Goal: Information Seeking & Learning: Learn about a topic

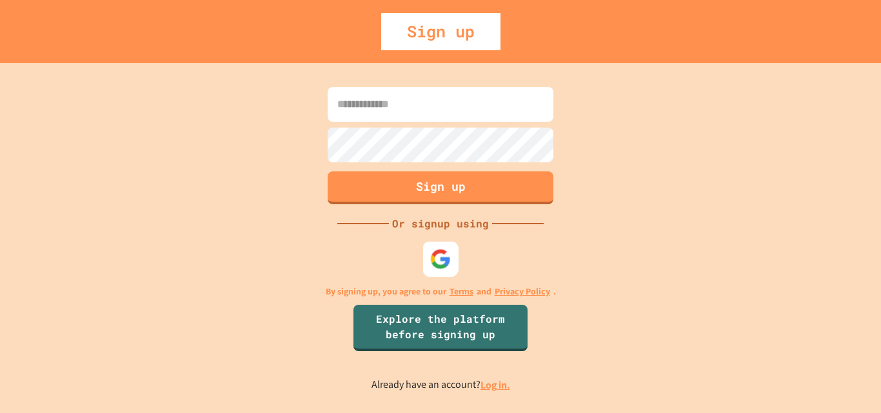
click at [435, 251] on img at bounding box center [440, 258] width 21 height 21
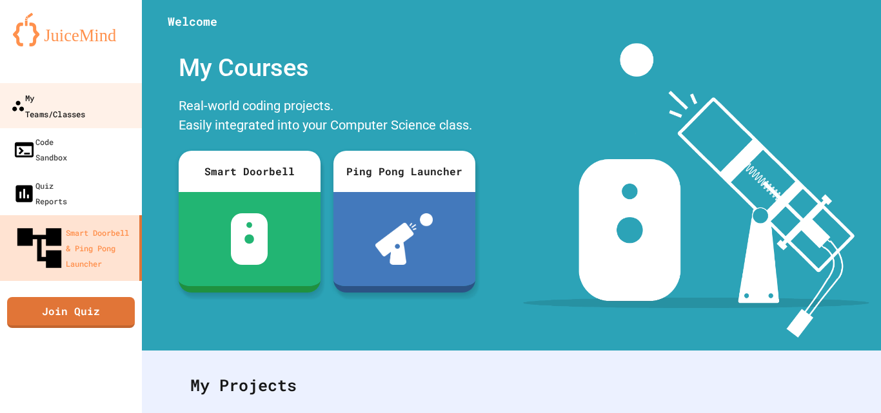
click at [85, 99] on div "My Teams/Classes" at bounding box center [48, 106] width 74 height 32
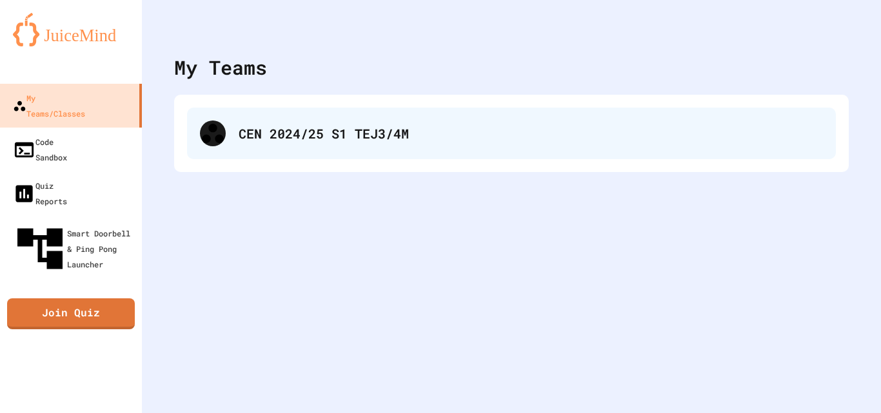
click at [342, 149] on div "CEN 2024/25 S1 TEJ3/4M" at bounding box center [511, 134] width 649 height 52
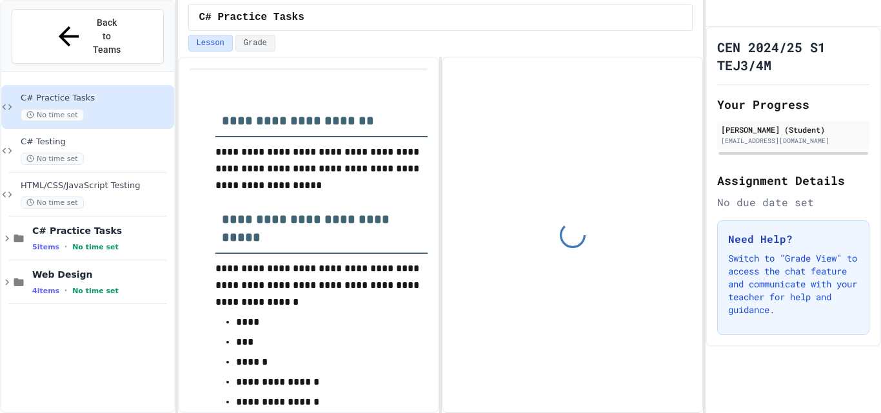
click at [154, 181] on span "HTML/CSS/JavaScript Testing" at bounding box center [96, 186] width 151 height 11
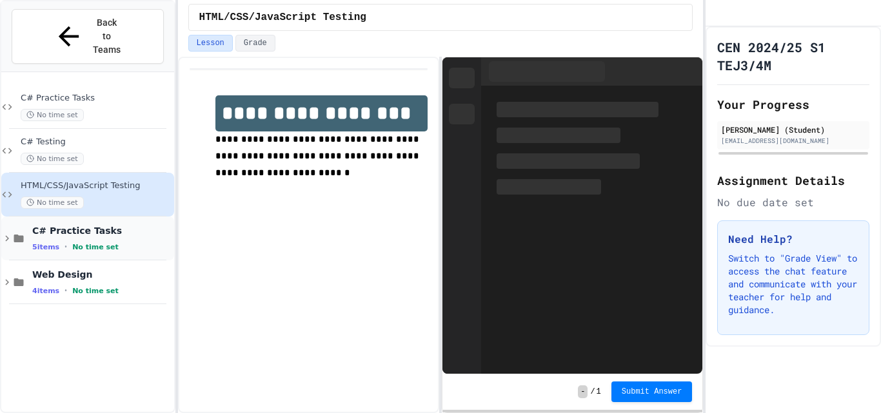
click at [2, 217] on div "C# Practice Tasks 5 items • No time set" at bounding box center [87, 239] width 173 height 44
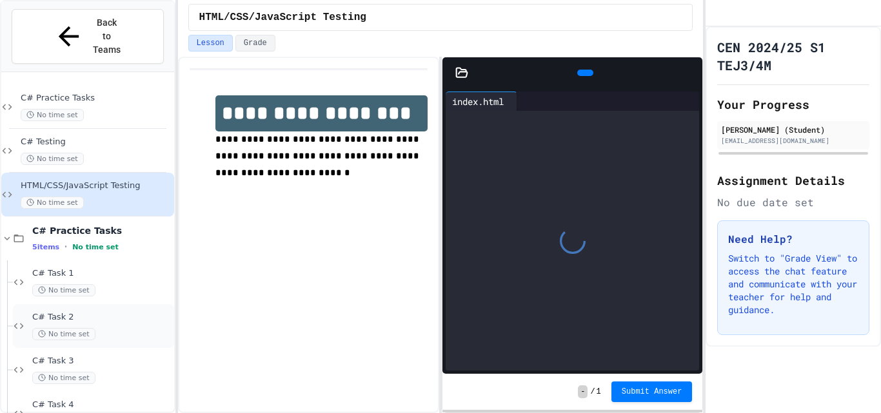
scroll to position [97, 0]
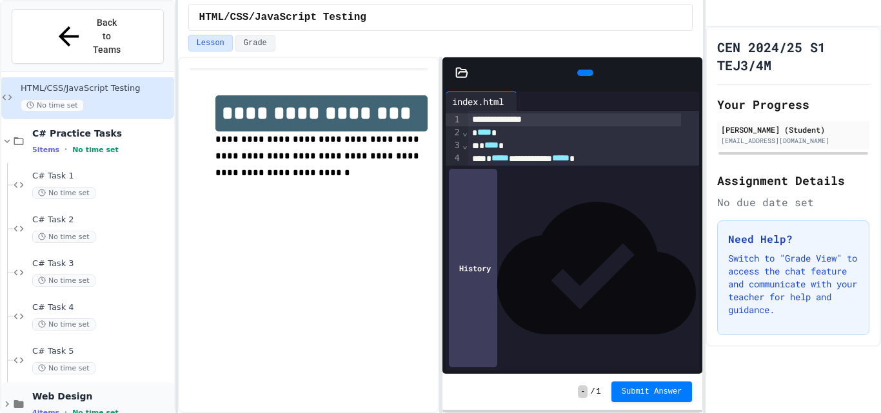
click at [7, 402] on icon at bounding box center [7, 405] width 4 height 6
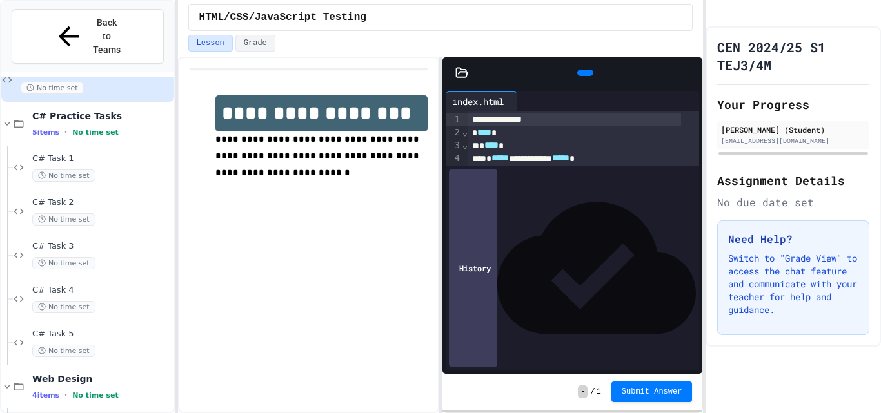
scroll to position [273, 0]
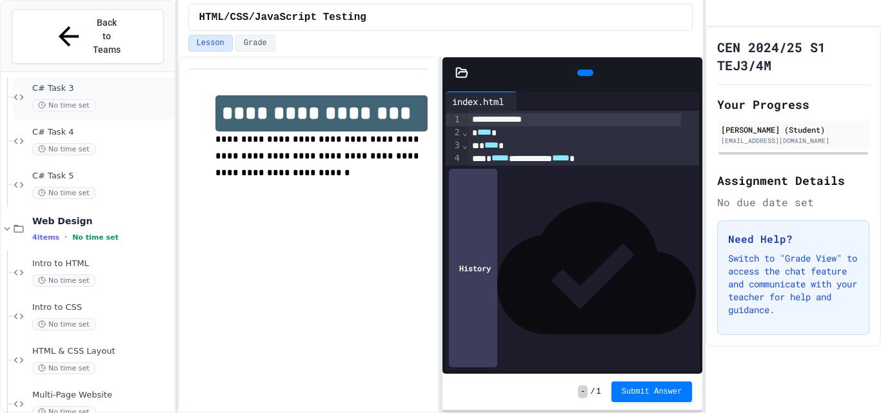
drag, startPoint x: 7, startPoint y: 280, endPoint x: 18, endPoint y: 82, distance: 198.2
click at [18, 82] on div "C# Task 2 No time set C# Task 3 No time set C# Task 4 No time set C# Task 5 No …" at bounding box center [87, 119] width 173 height 629
click at [104, 382] on div "Multi-Page Website No time set" at bounding box center [93, 404] width 161 height 44
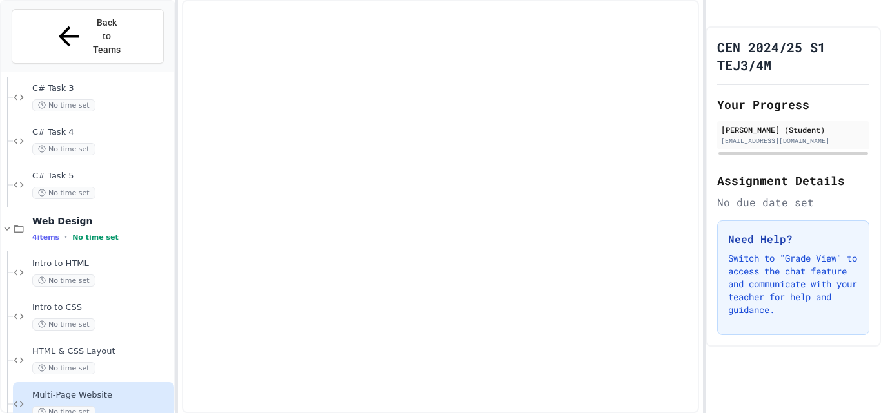
scroll to position [257, 0]
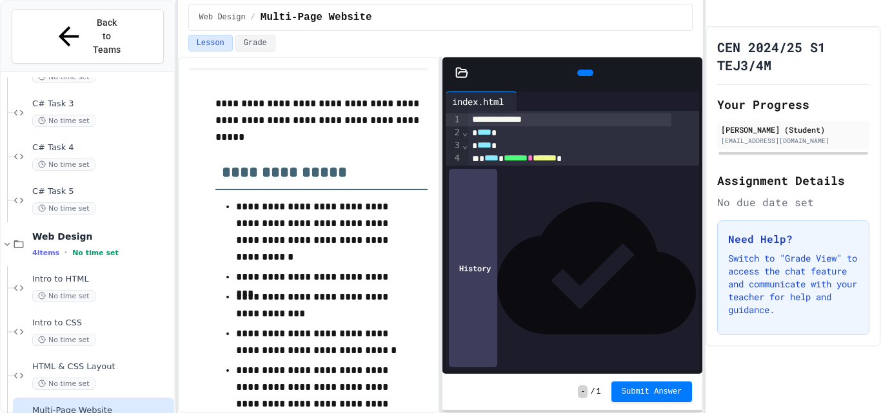
click at [583, 73] on icon at bounding box center [583, 73] width 0 height 0
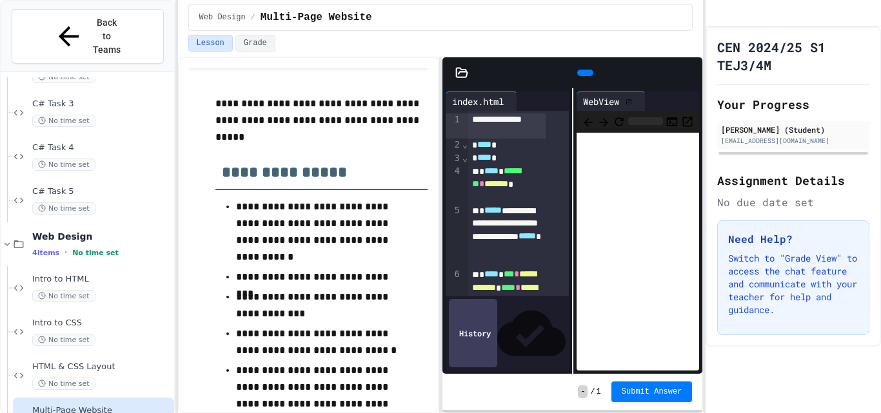
click at [626, 99] on icon at bounding box center [628, 102] width 6 height 6
